Goal: Task Accomplishment & Management: Complete application form

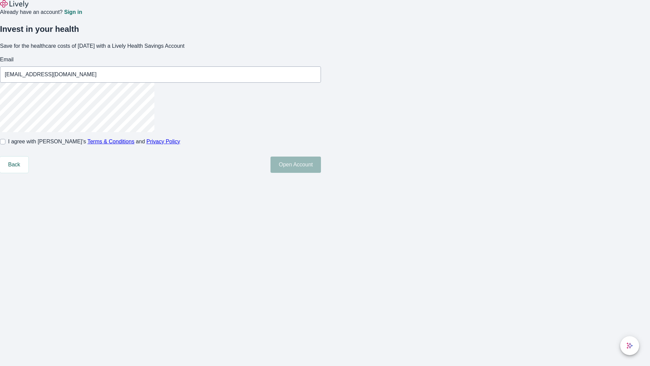
click at [5, 144] on input "I agree with Lively’s Terms & Conditions and Privacy Policy" at bounding box center [2, 141] width 5 height 5
checkbox input "true"
click at [321, 173] on button "Open Account" at bounding box center [295, 164] width 50 height 16
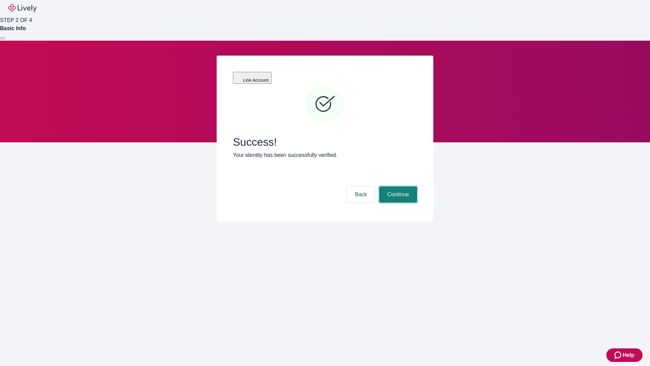
click at [397, 186] on button "Continue" at bounding box center [398, 194] width 38 height 16
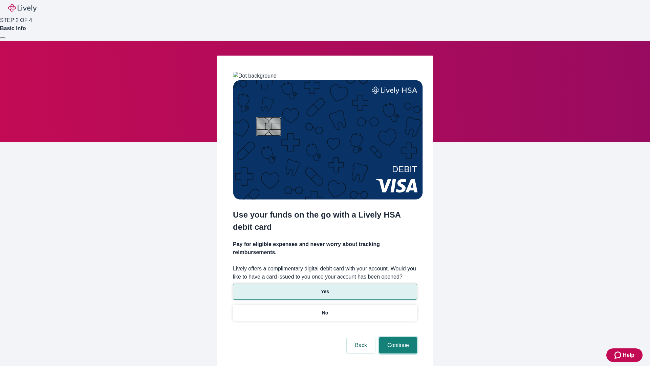
click at [397, 337] on button "Continue" at bounding box center [398, 345] width 38 height 16
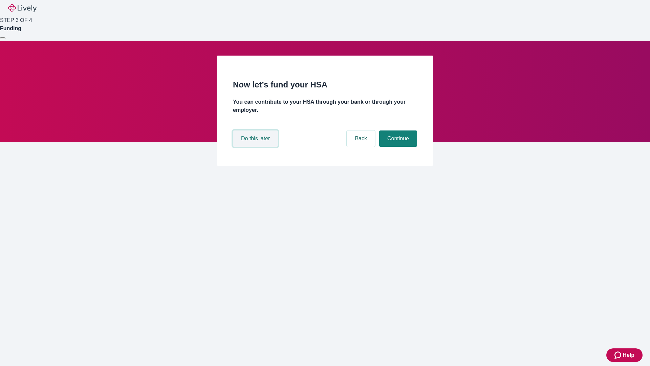
click at [256, 147] on button "Do this later" at bounding box center [255, 138] width 45 height 16
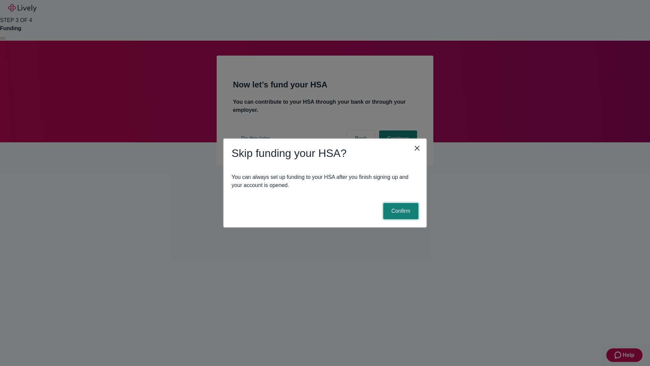
click at [400, 211] on button "Confirm" at bounding box center [400, 211] width 35 height 16
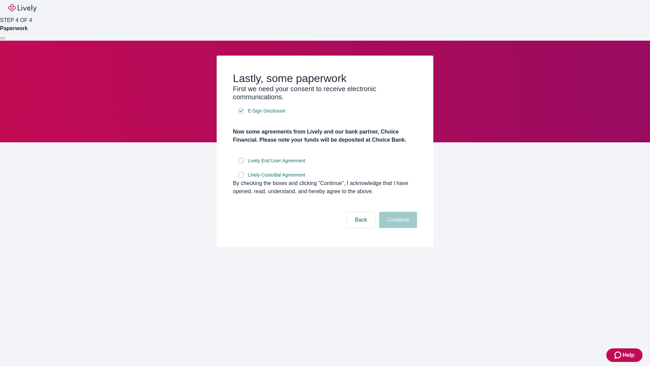
click at [241, 163] on input "Lively End User Agreement" at bounding box center [240, 160] width 5 height 5
checkbox input "true"
click at [241, 177] on input "Lively Custodial Agreement" at bounding box center [240, 174] width 5 height 5
checkbox input "true"
click at [397, 228] on button "Continue" at bounding box center [398, 220] width 38 height 16
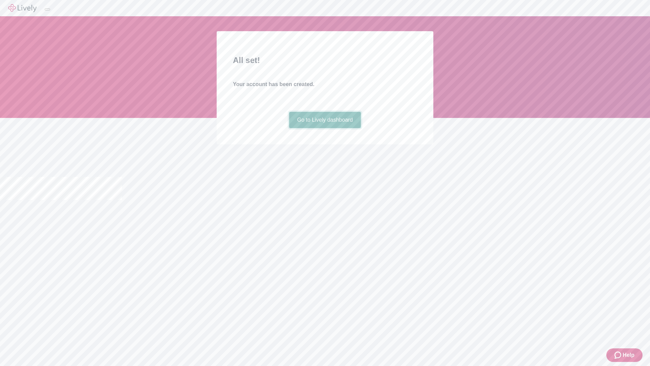
click at [325, 128] on link "Go to Lively dashboard" at bounding box center [325, 120] width 72 height 16
